Goal: Information Seeking & Learning: Compare options

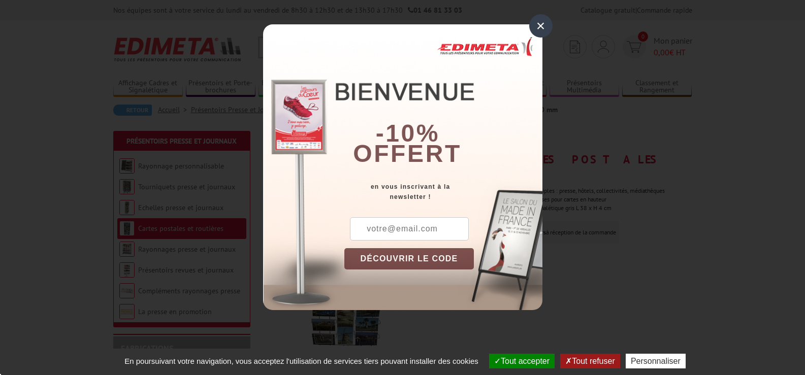
click at [540, 25] on div "×" at bounding box center [540, 25] width 23 height 23
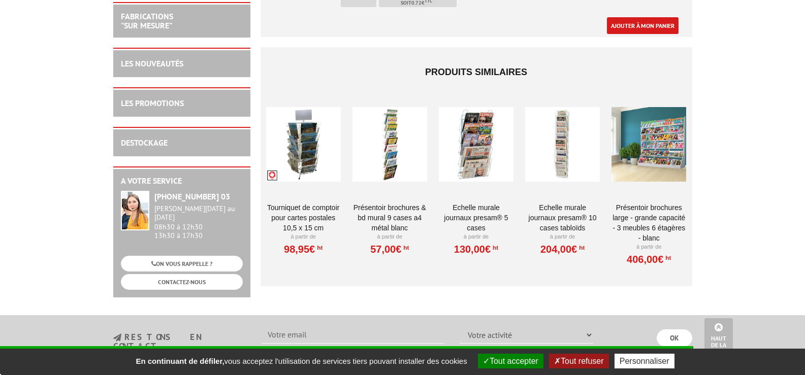
scroll to position [793, 0]
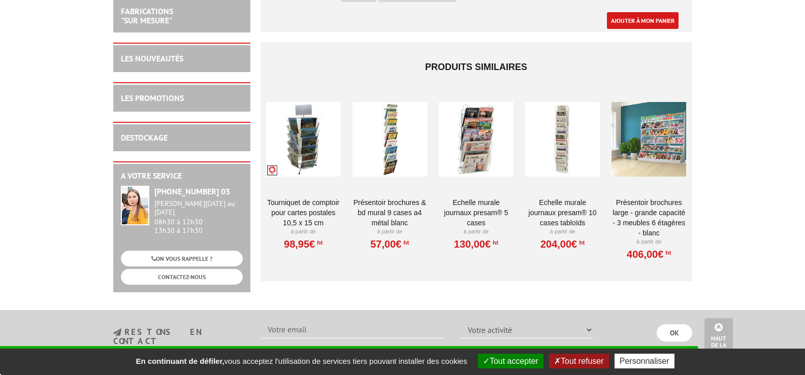
click at [391, 121] on div at bounding box center [390, 139] width 75 height 102
